Goal: Task Accomplishment & Management: Manage account settings

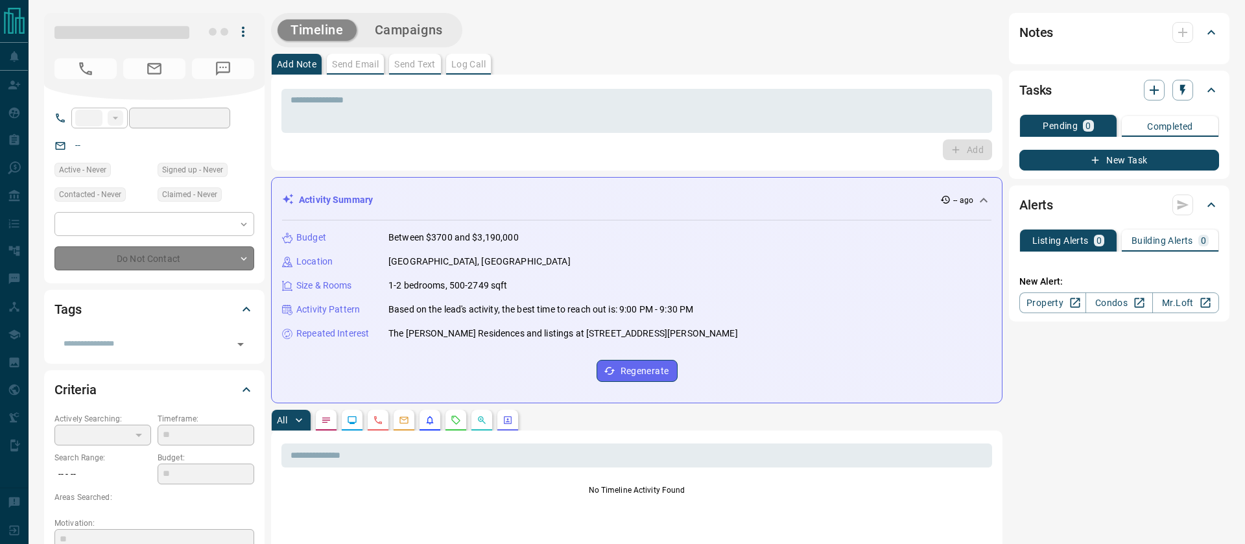
type input "**"
type input "**********"
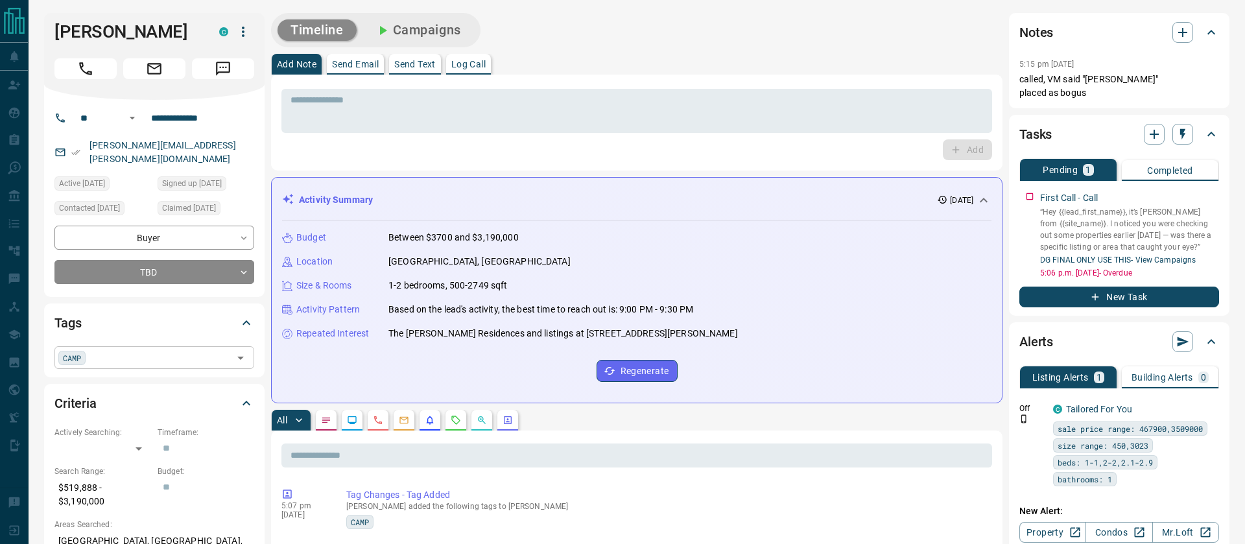
click at [71, 352] on span "CAMP" at bounding box center [72, 358] width 18 height 13
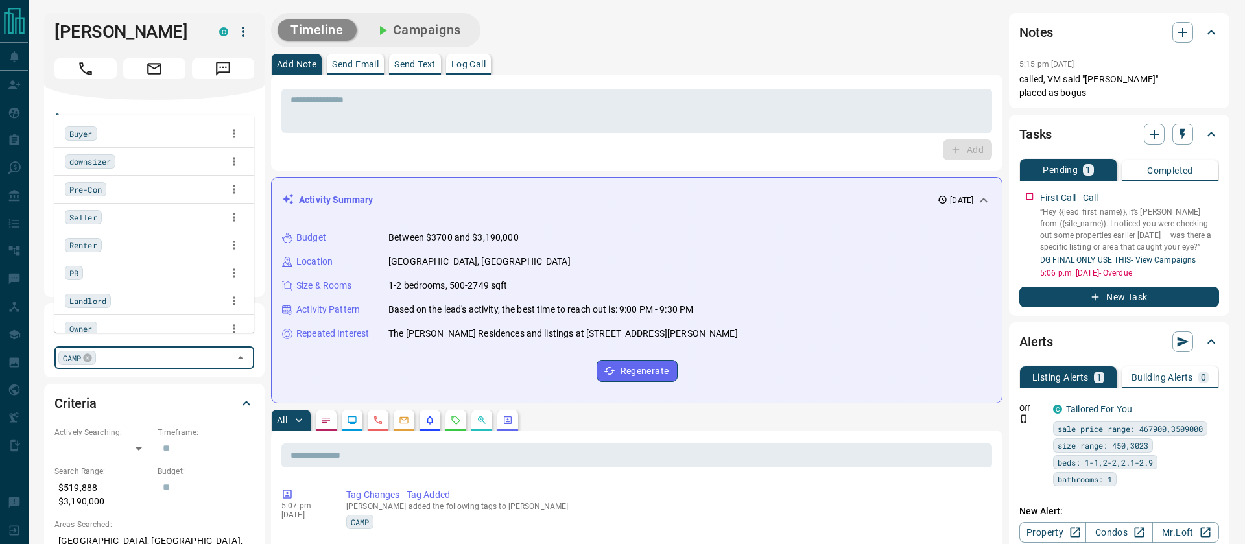
scroll to position [66, 0]
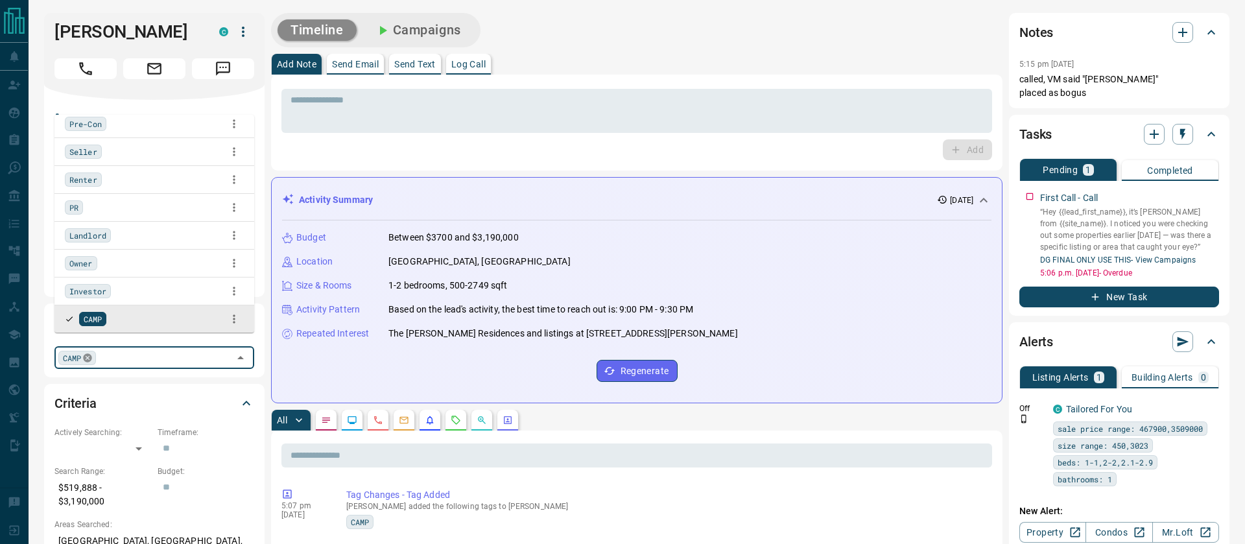
click at [88, 353] on icon at bounding box center [87, 358] width 10 height 10
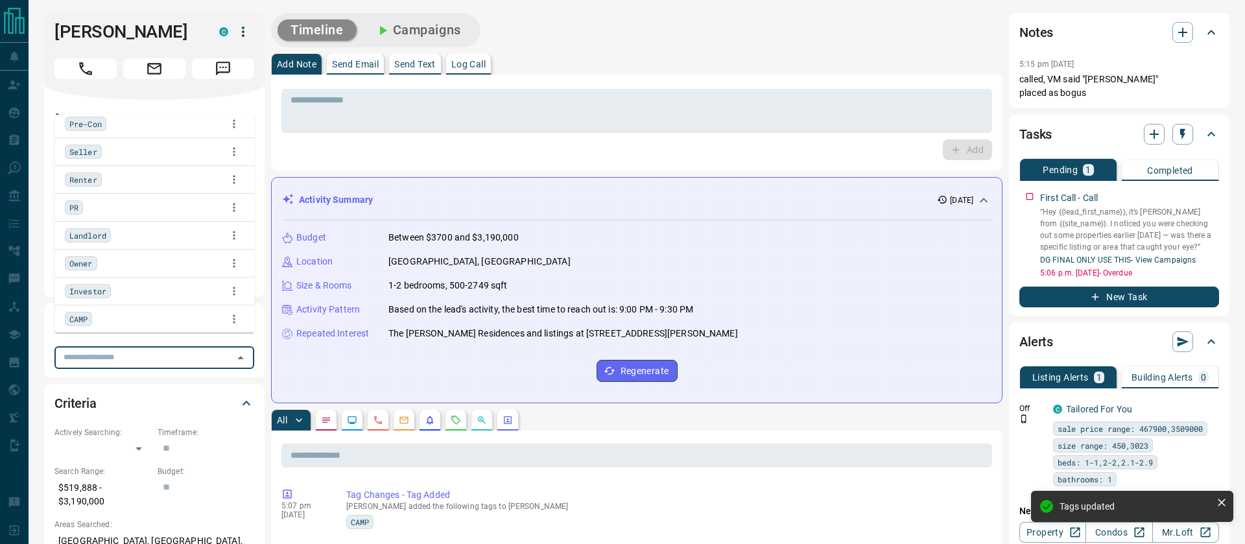
click at [195, 394] on div "Criteria" at bounding box center [146, 403] width 184 height 21
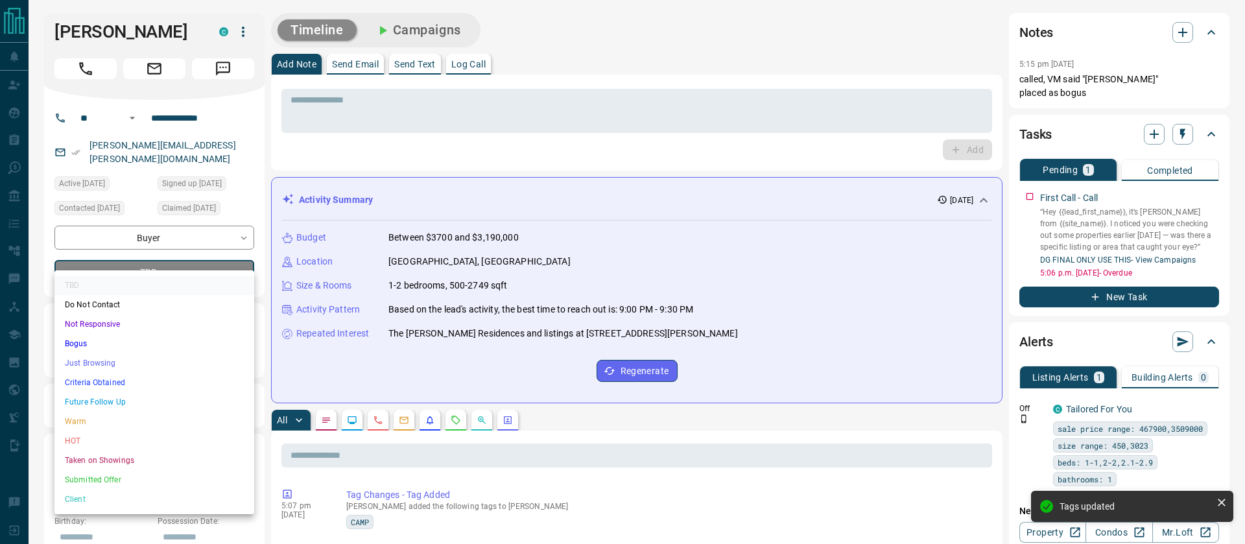
click at [102, 360] on li "Just Browsing" at bounding box center [154, 363] width 200 height 19
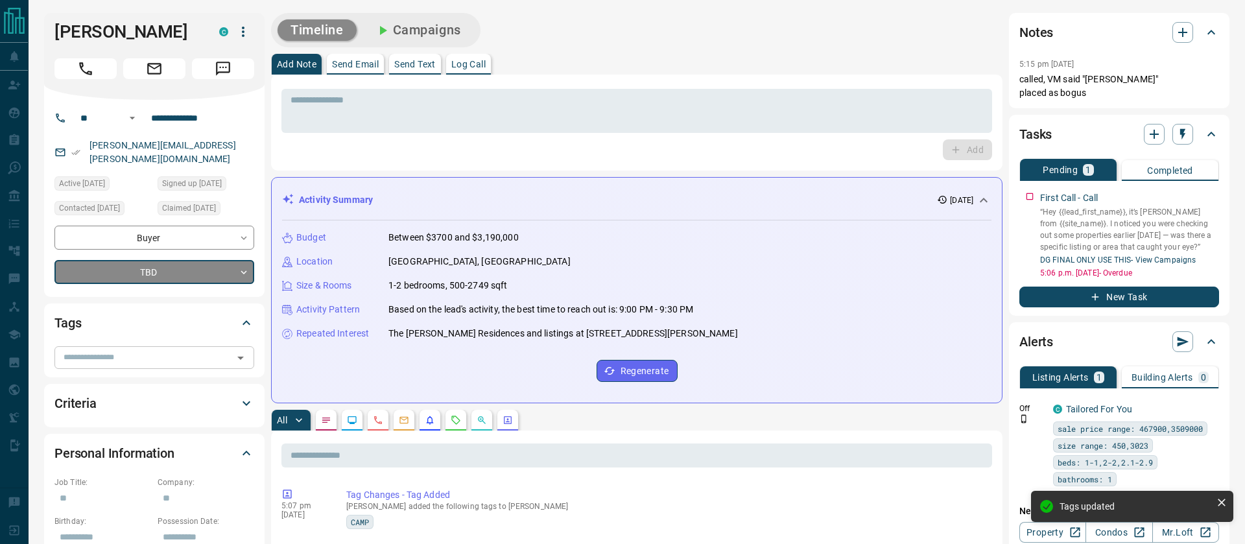
type input "*"
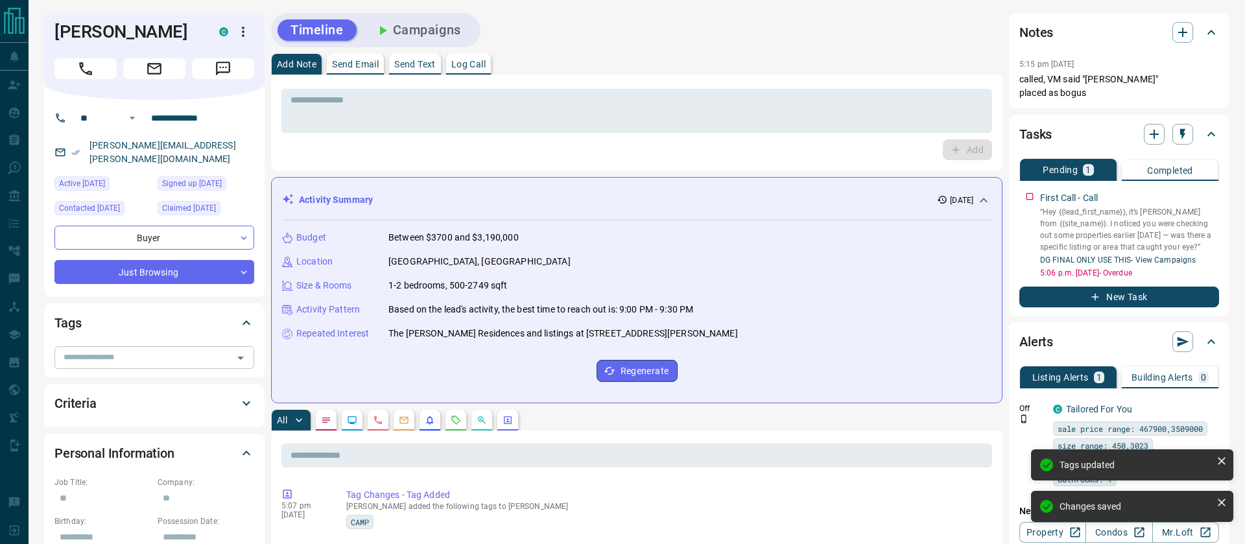
click at [438, 30] on button "Campaigns" at bounding box center [418, 29] width 112 height 21
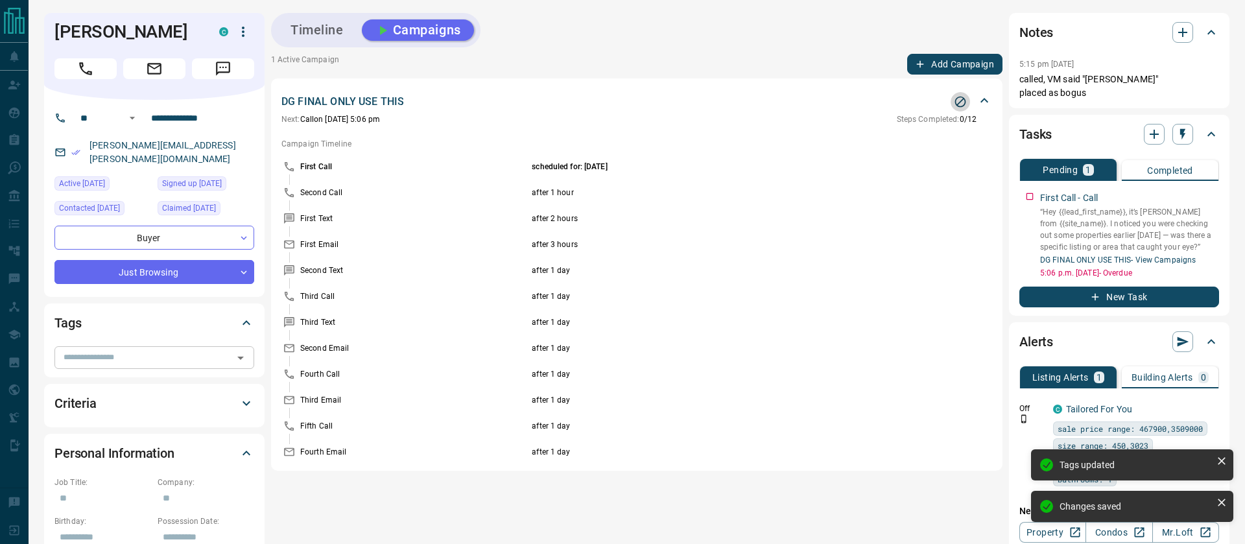
click at [959, 103] on icon "Stop Campaign" at bounding box center [960, 101] width 13 height 13
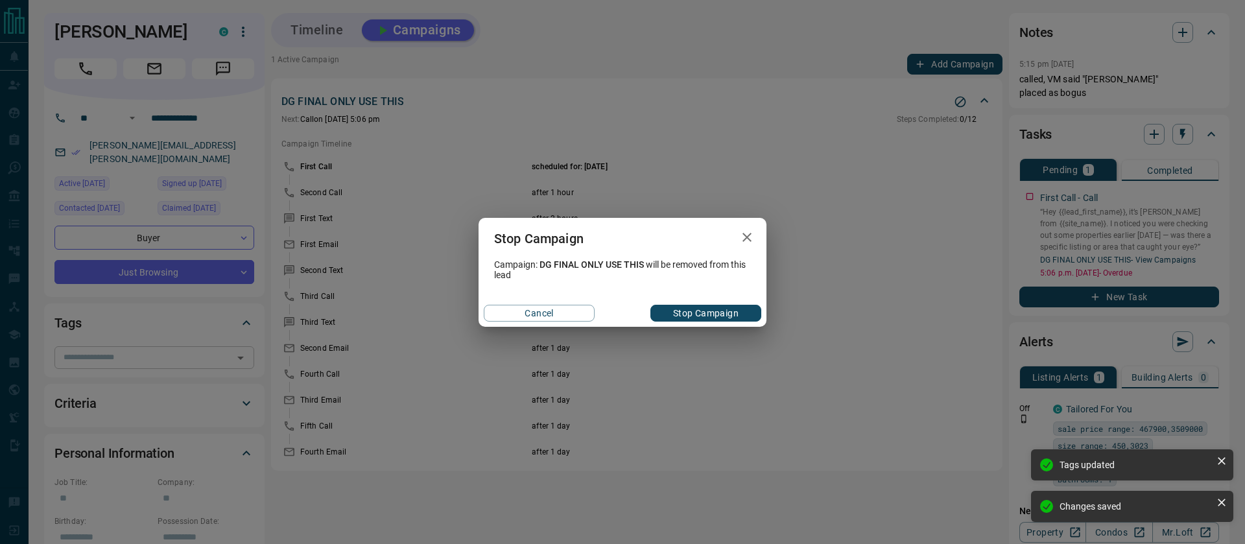
click at [692, 315] on button "Stop Campaign" at bounding box center [706, 313] width 111 height 17
